Goal: Information Seeking & Learning: Find specific page/section

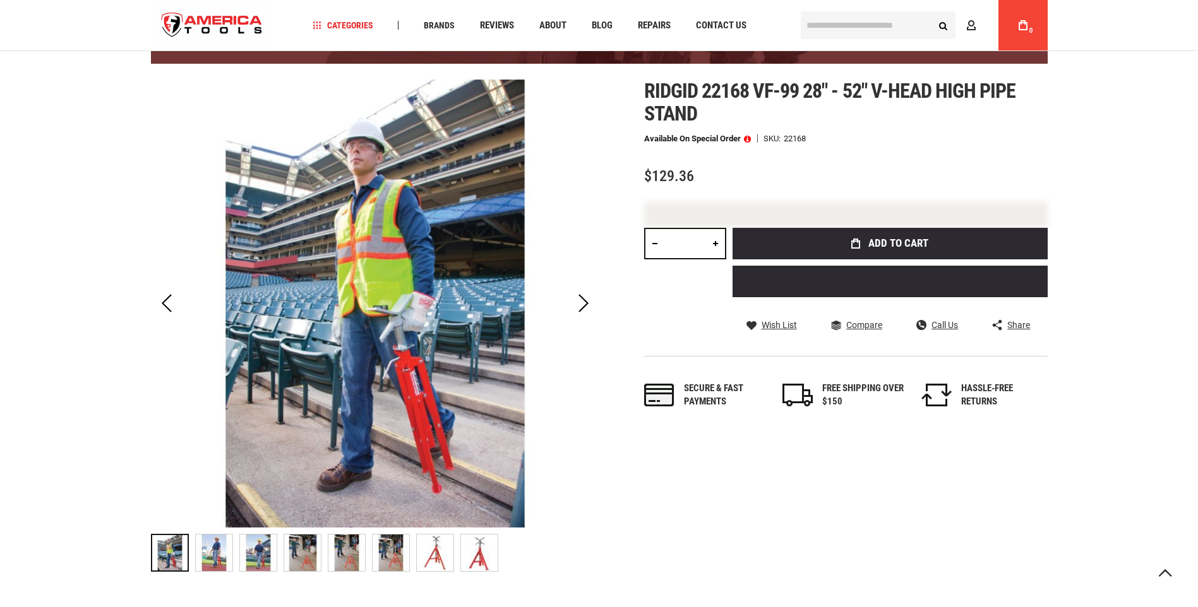
scroll to position [138, 0]
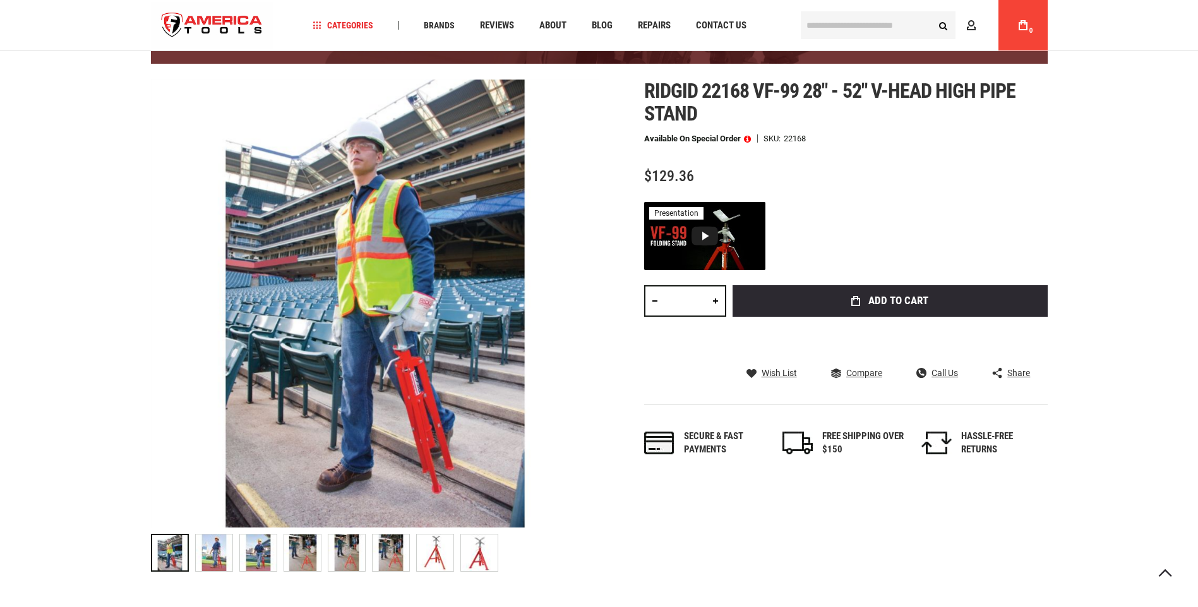
click at [871, 30] on input "text" at bounding box center [877, 25] width 155 height 28
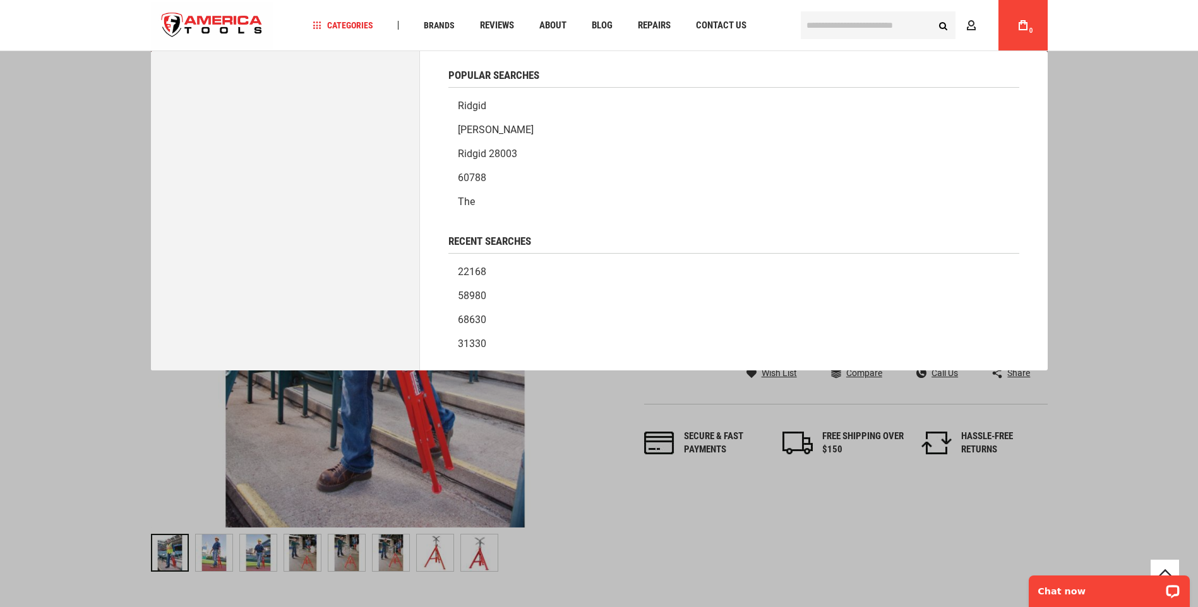
scroll to position [0, 0]
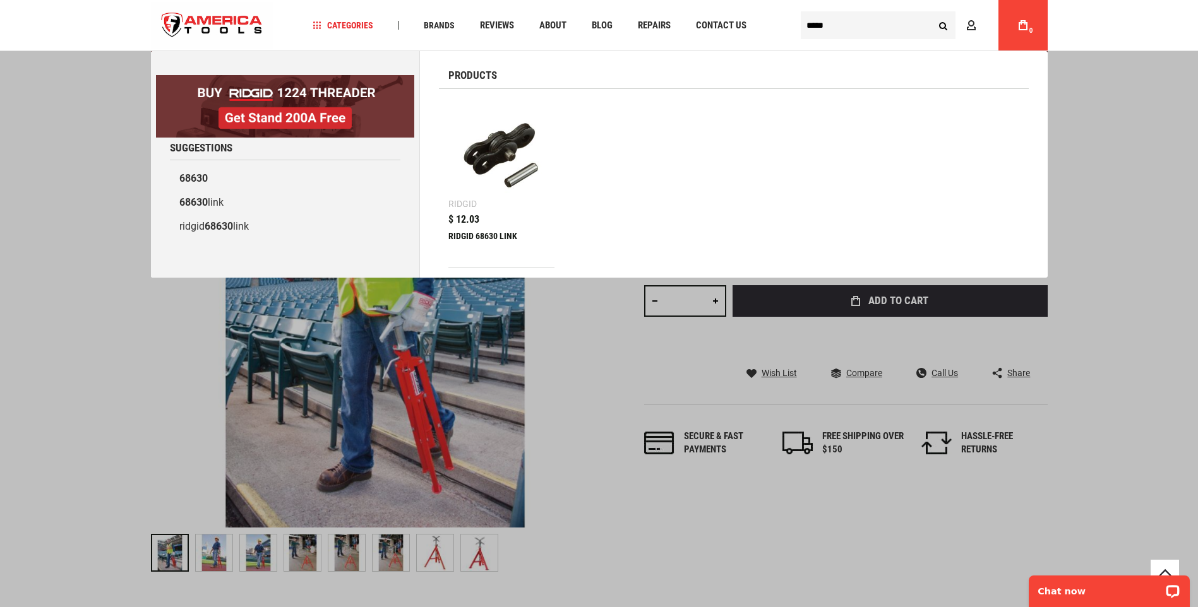
type input "*****"
click at [931, 13] on button "Search" at bounding box center [943, 25] width 24 height 24
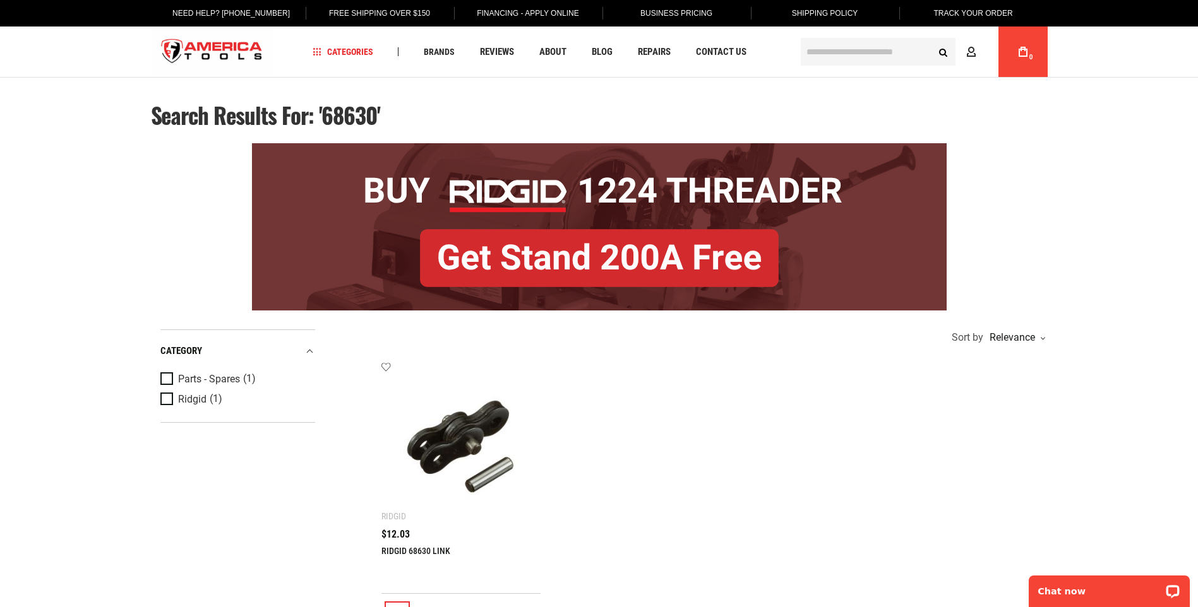
click at [399, 547] on link "RIDGID 68630 LINK" at bounding box center [415, 551] width 69 height 10
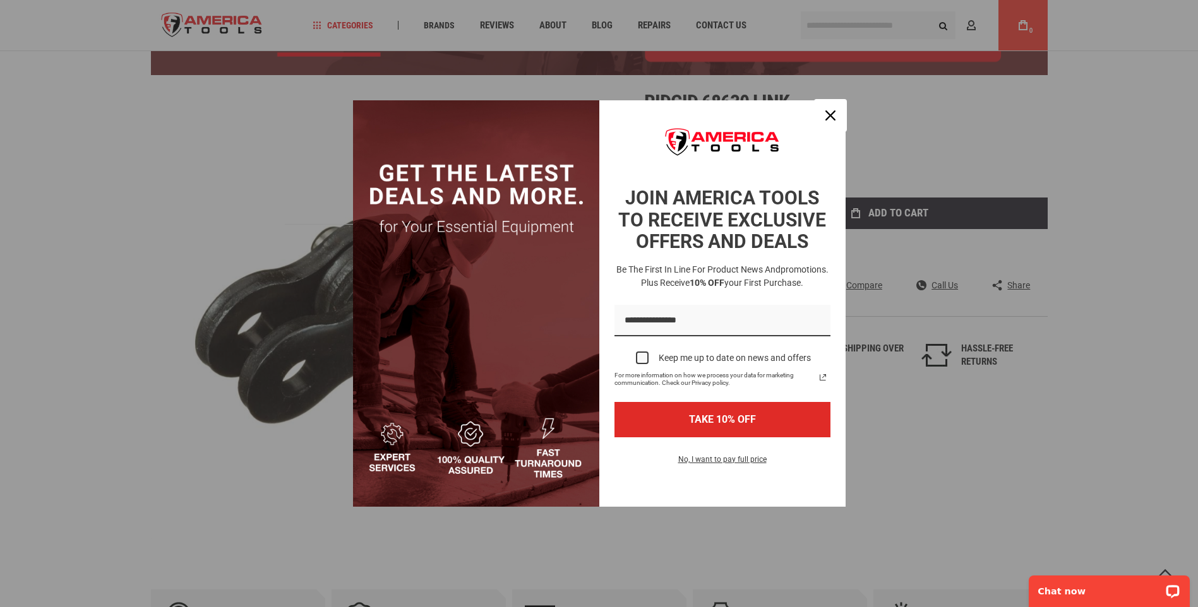
drag, startPoint x: 830, startPoint y: 117, endPoint x: 818, endPoint y: 123, distance: 13.6
click at [830, 117] on icon "close icon" at bounding box center [830, 115] width 10 height 10
